Goal: Task Accomplishment & Management: Use online tool/utility

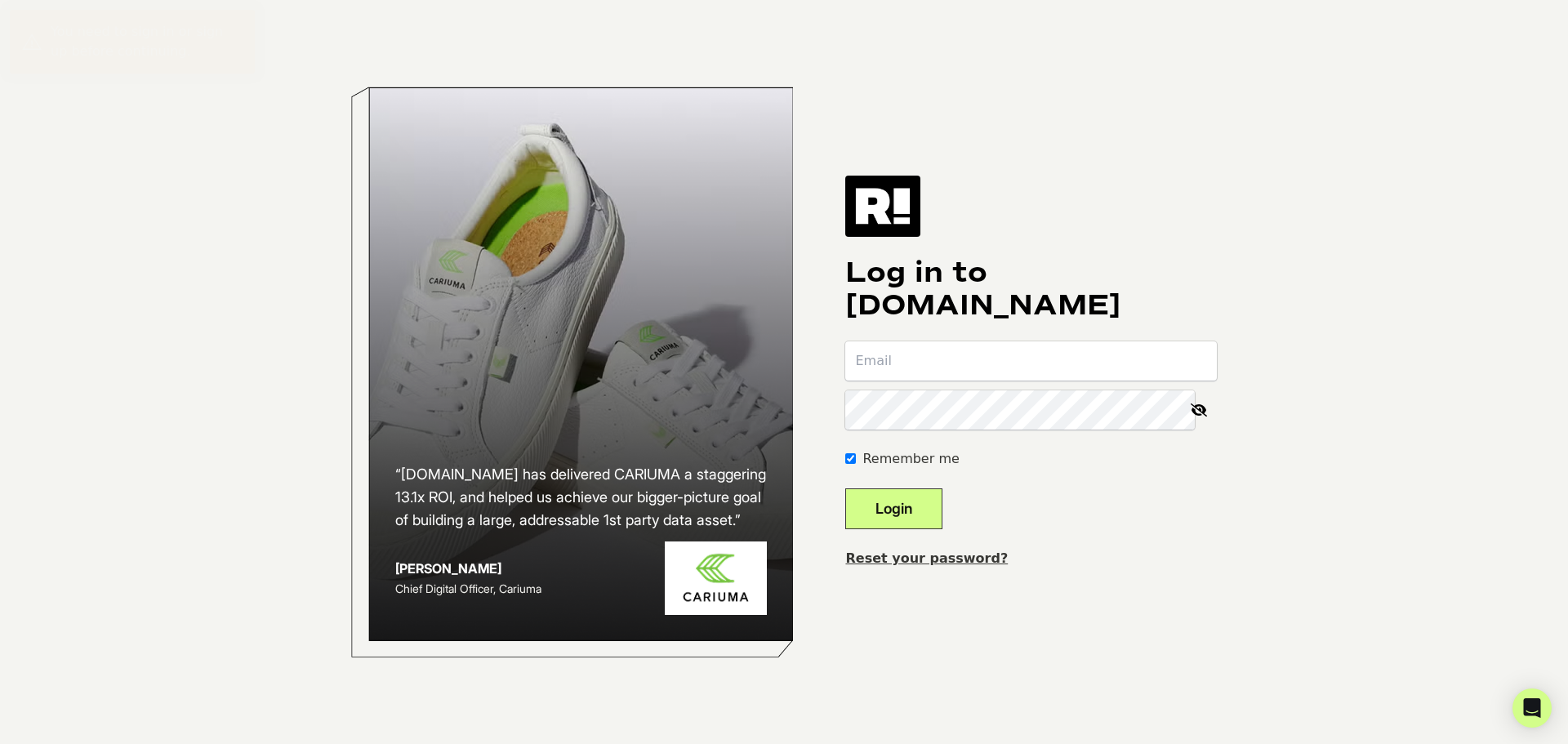
type input "[PERSON_NAME][EMAIL_ADDRESS][DOMAIN_NAME]"
click at [907, 508] on button "Login" at bounding box center [893, 508] width 97 height 40
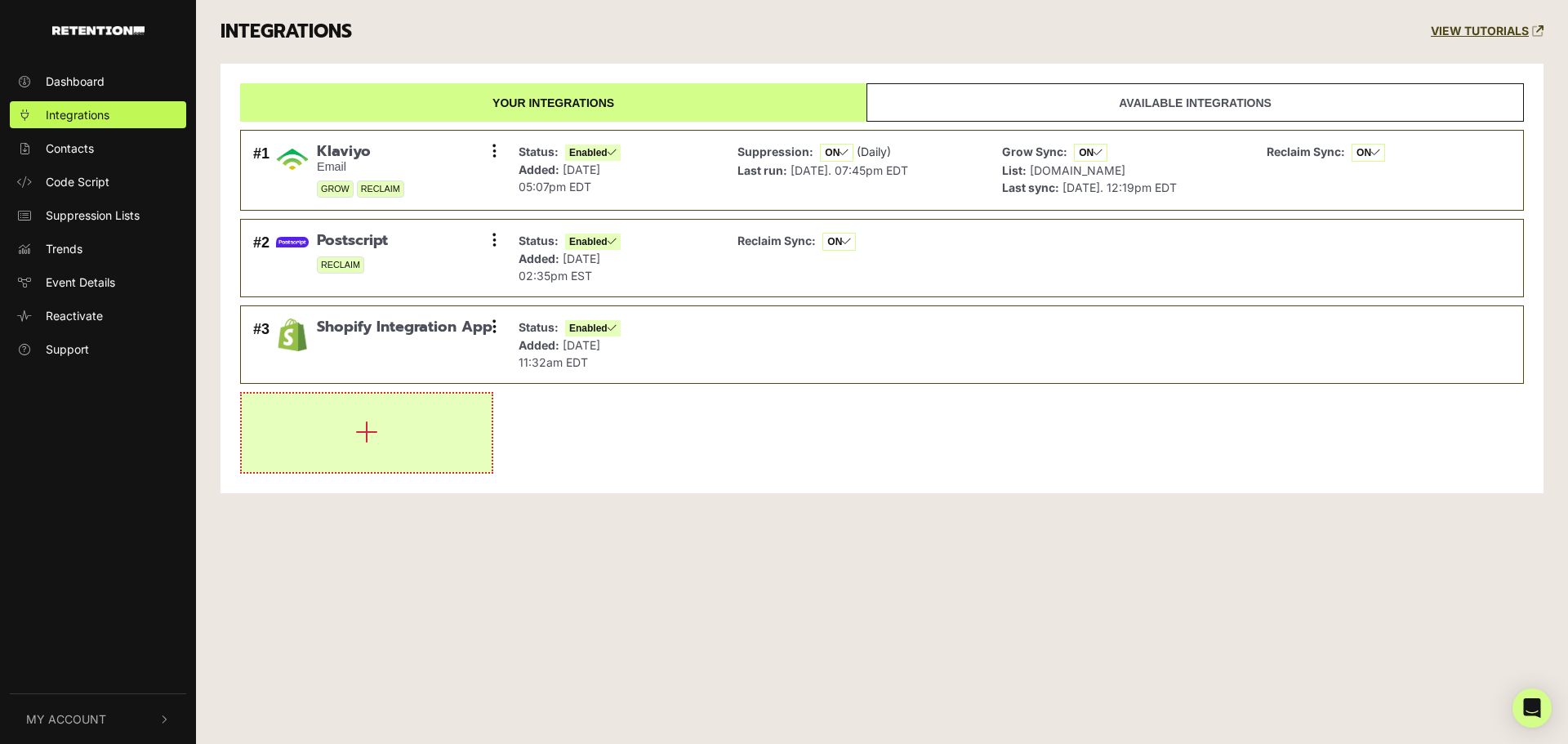
click at [262, 429] on button "button" at bounding box center [367, 432] width 250 height 78
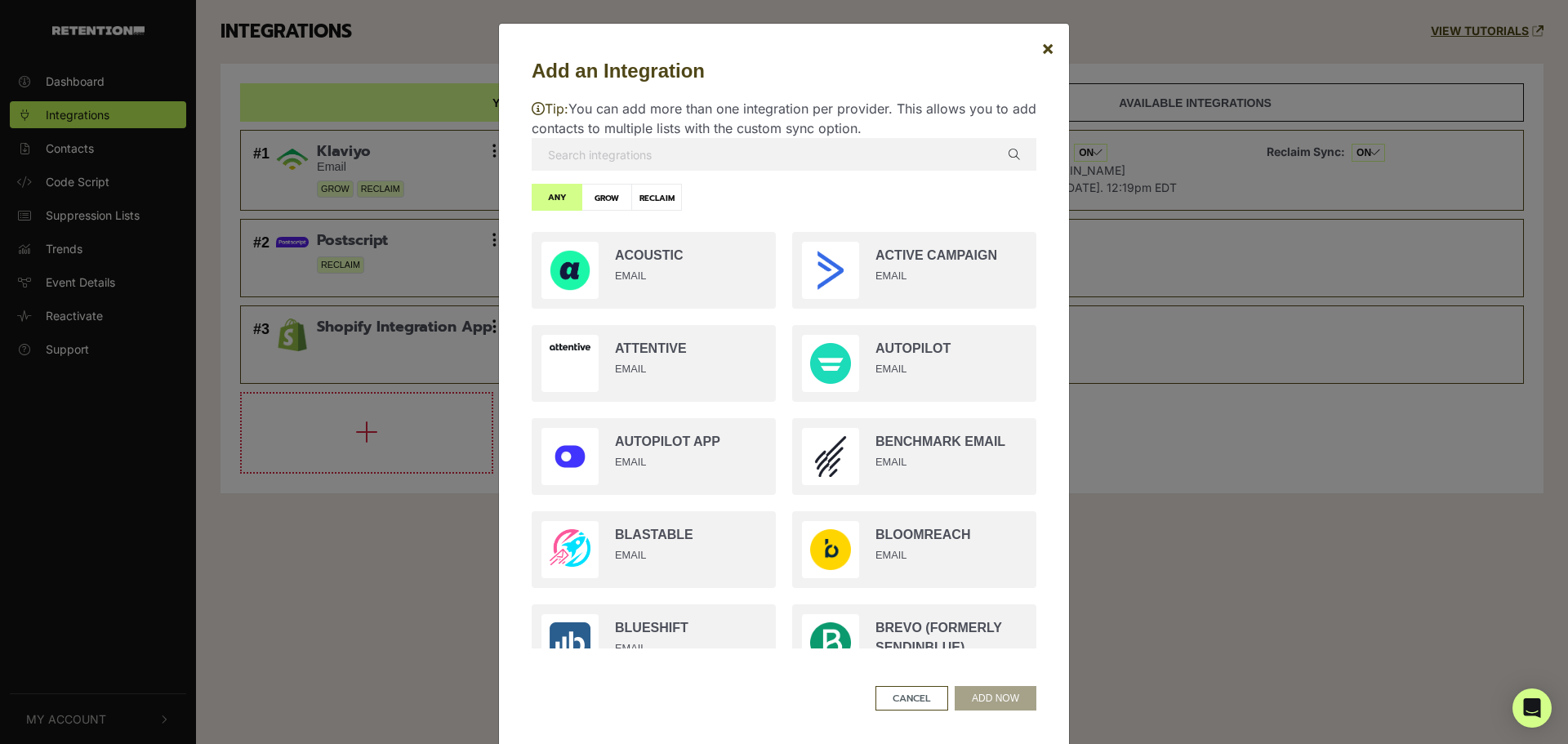
click at [743, 150] on input "text" at bounding box center [784, 154] width 504 height 33
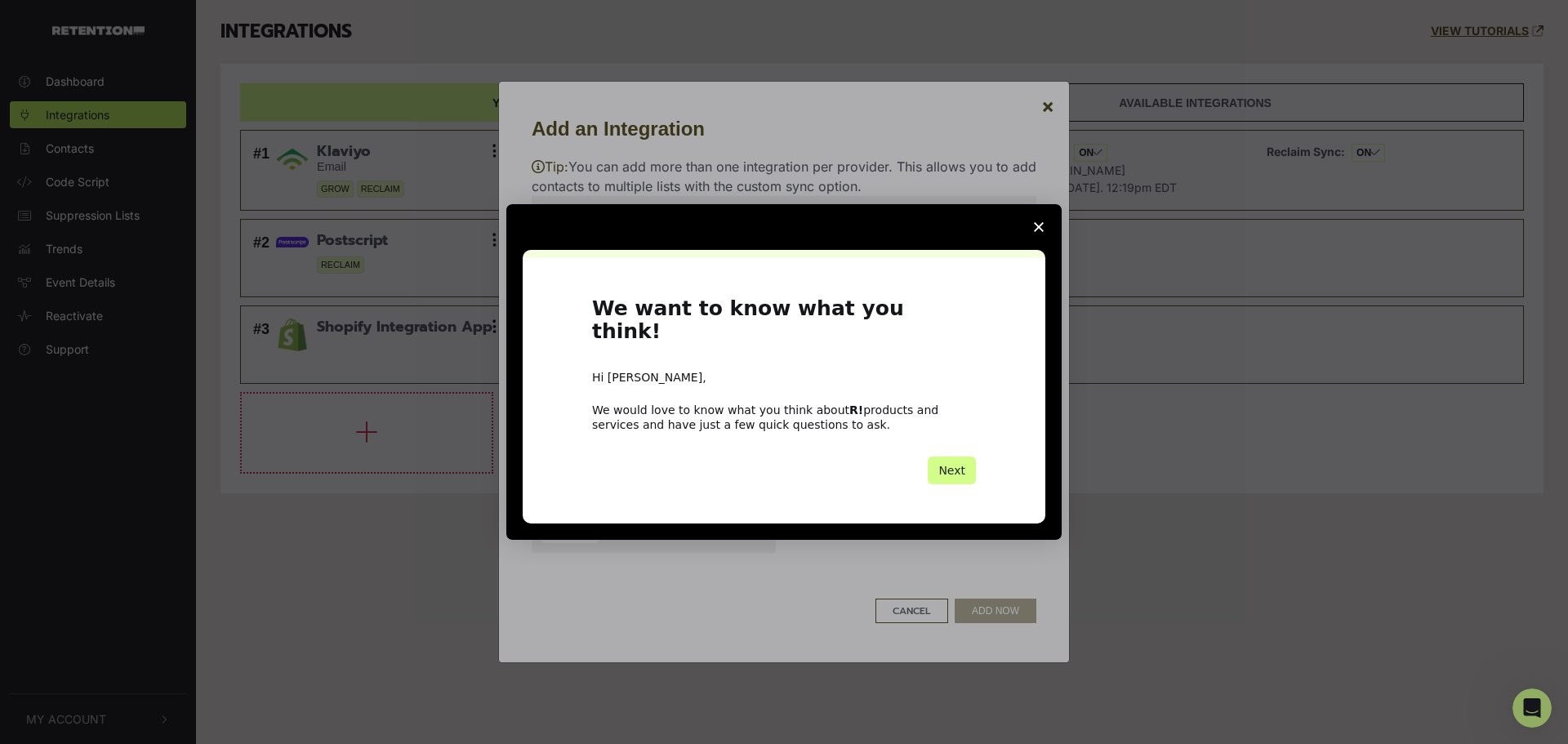
click at [1041, 232] on polygon "Close survey" at bounding box center [1039, 227] width 10 height 10
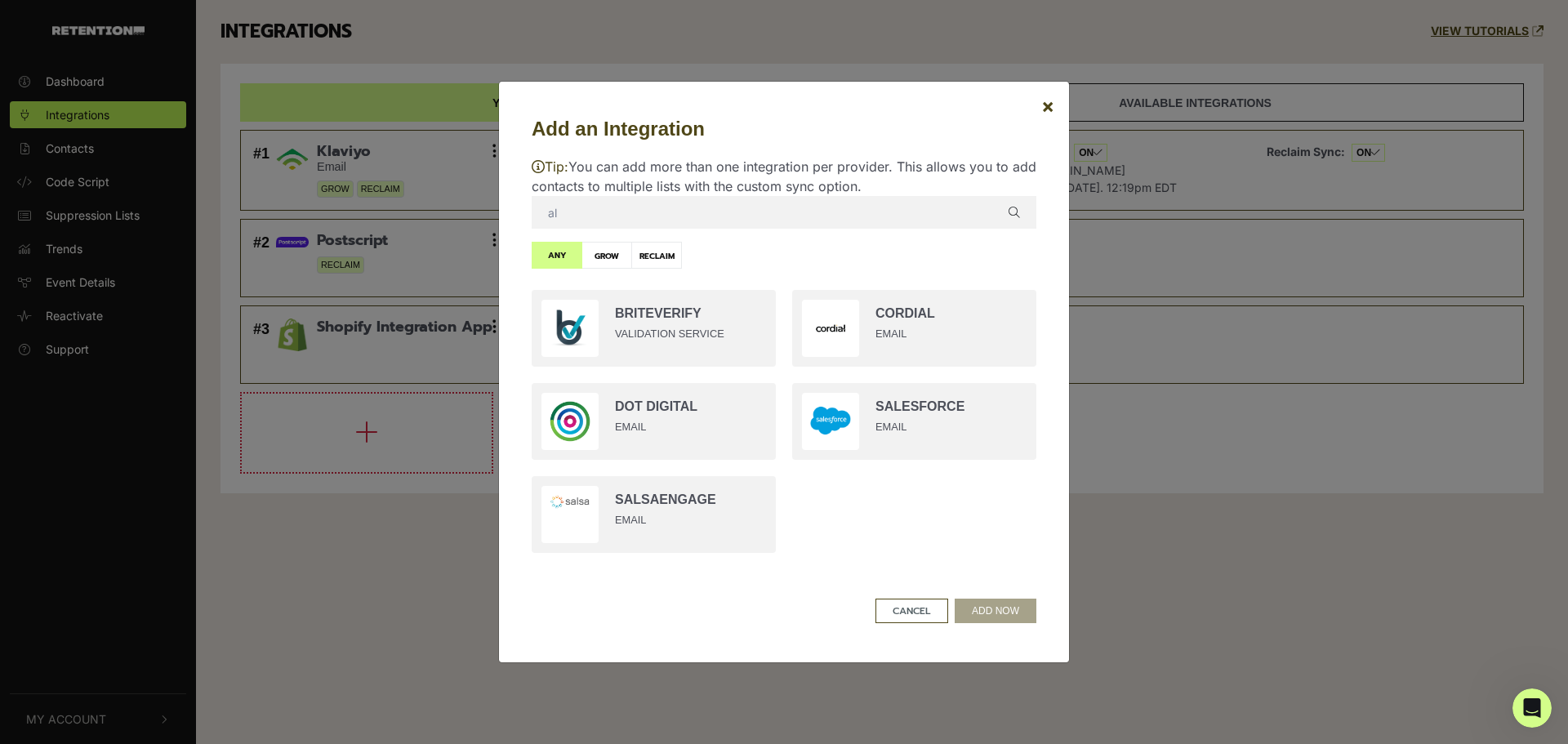
click at [660, 214] on input "al" at bounding box center [784, 213] width 504 height 33
type input "a"
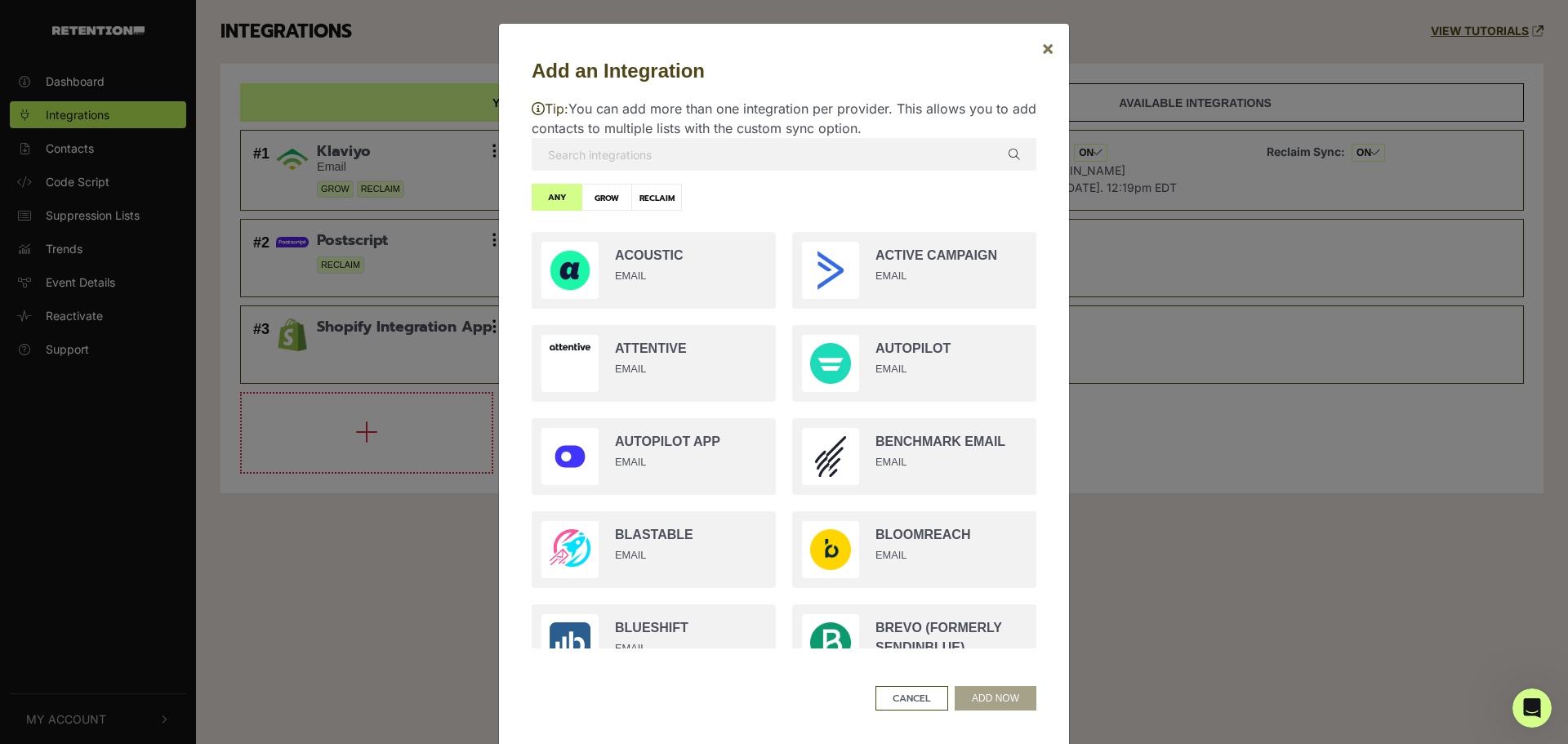
click at [1041, 54] on span "×" at bounding box center [1048, 47] width 13 height 24
